Goal: Navigation & Orientation: Find specific page/section

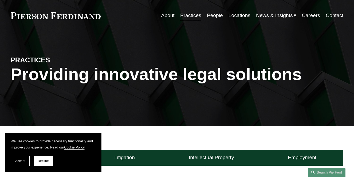
scroll to position [17, 0]
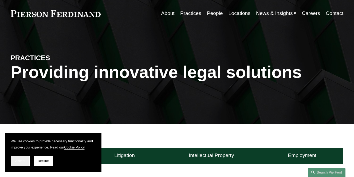
click at [24, 160] on span "Accept" at bounding box center [20, 162] width 10 height 4
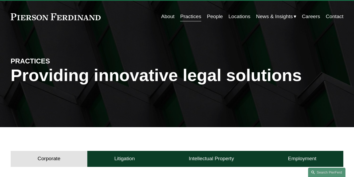
scroll to position [0, 0]
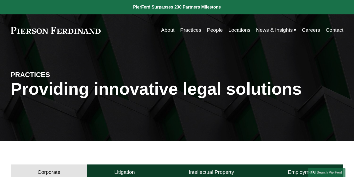
click at [165, 33] on link "About" at bounding box center [167, 30] width 13 height 10
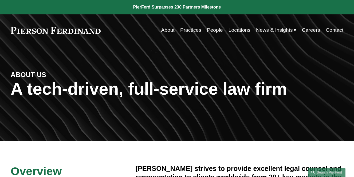
click at [236, 33] on link "Locations" at bounding box center [240, 30] width 22 height 10
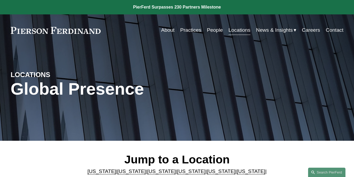
click at [192, 34] on link "Practices" at bounding box center [190, 30] width 21 height 10
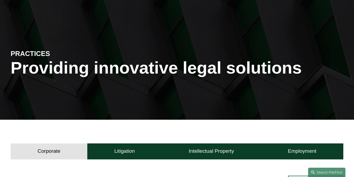
scroll to position [69, 0]
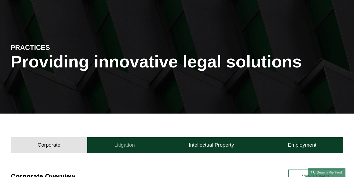
click at [128, 138] on button "Litigation" at bounding box center [124, 146] width 75 height 16
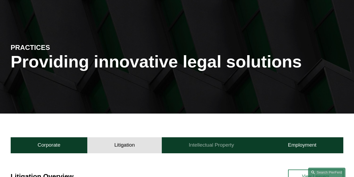
click at [198, 142] on h4 "Intellectual Property" at bounding box center [211, 145] width 45 height 6
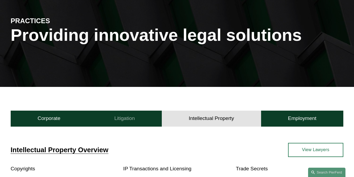
scroll to position [0, 0]
